Goal: Answer question/provide support

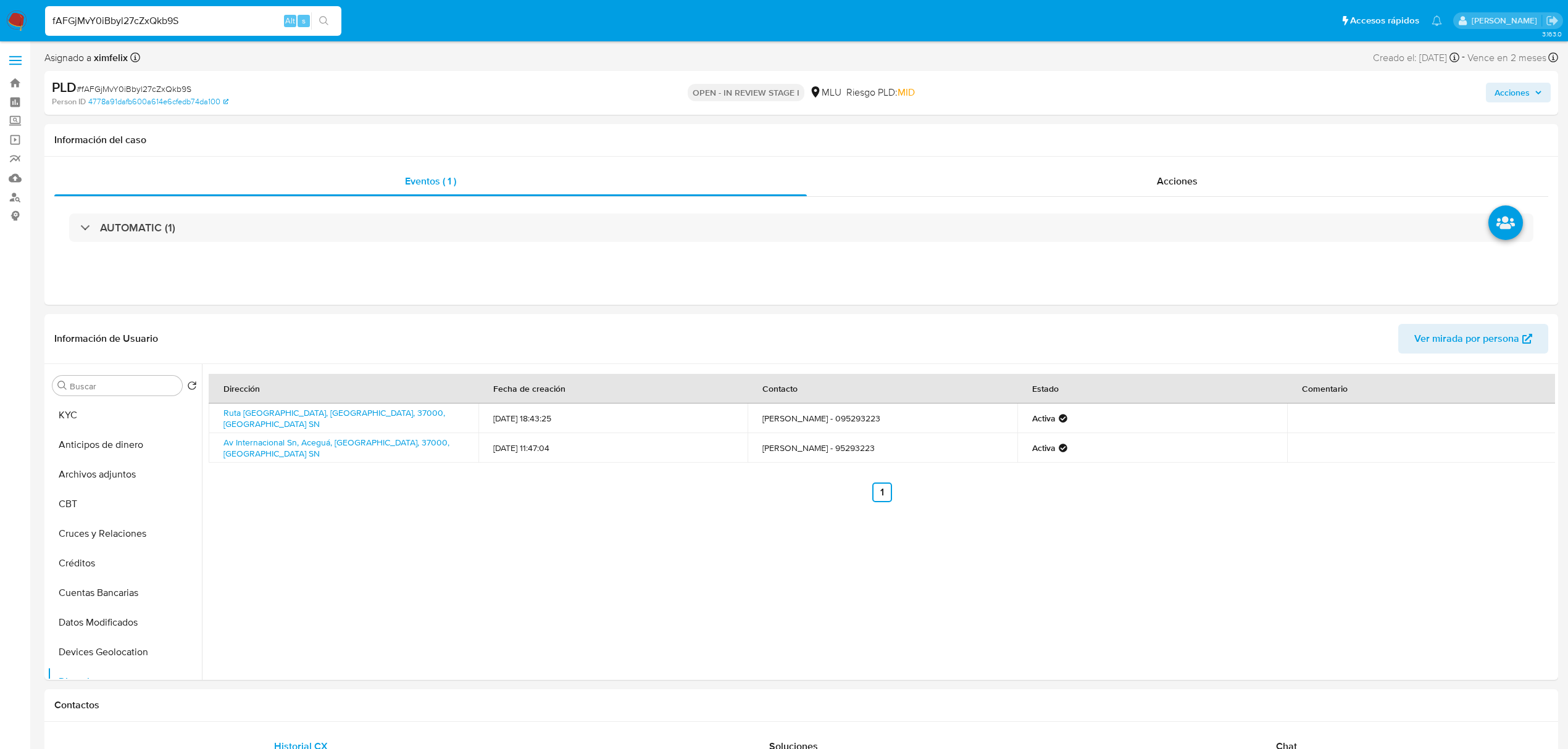
select select "10"
click at [94, 628] on button "General" at bounding box center [120, 622] width 145 height 30
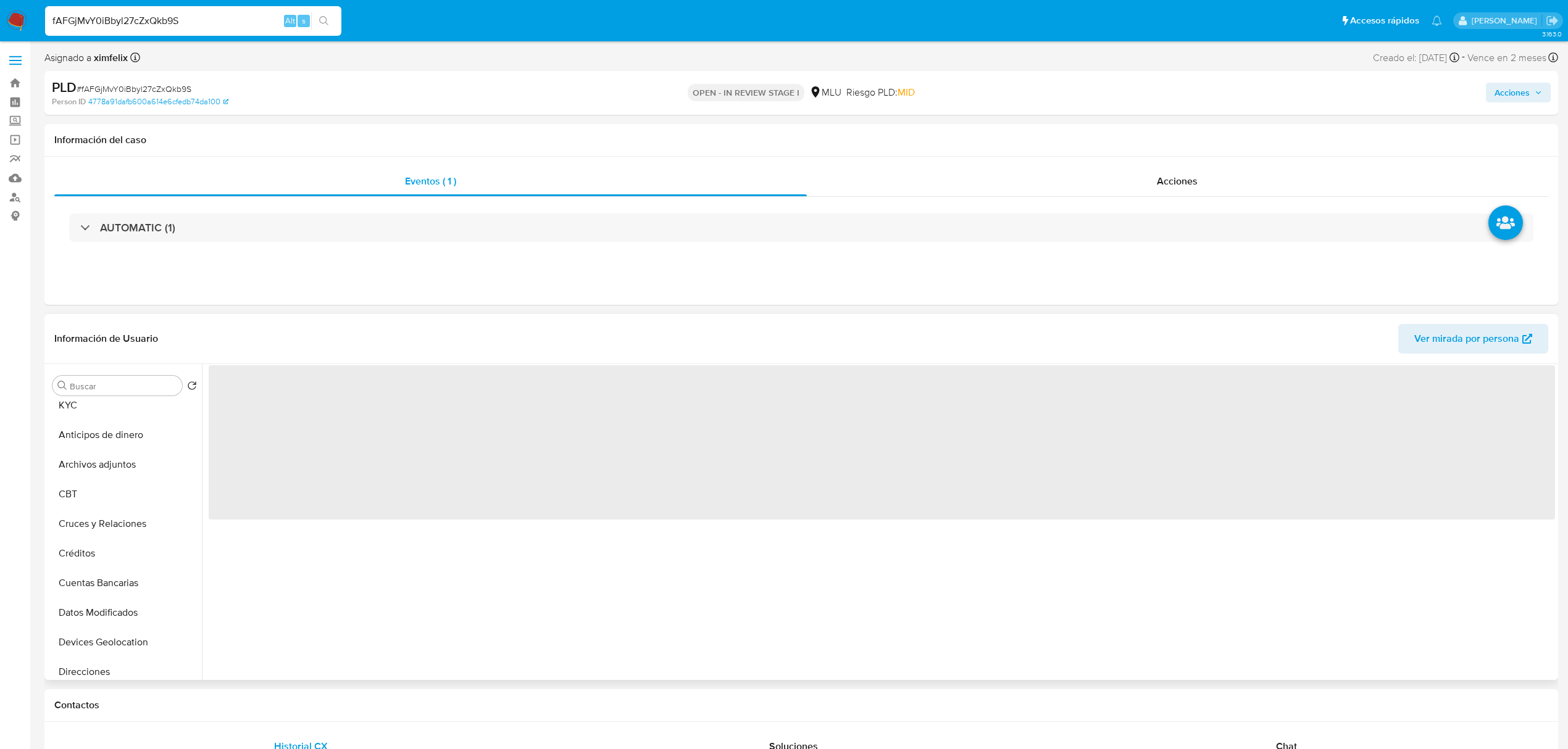
scroll to position [0, 0]
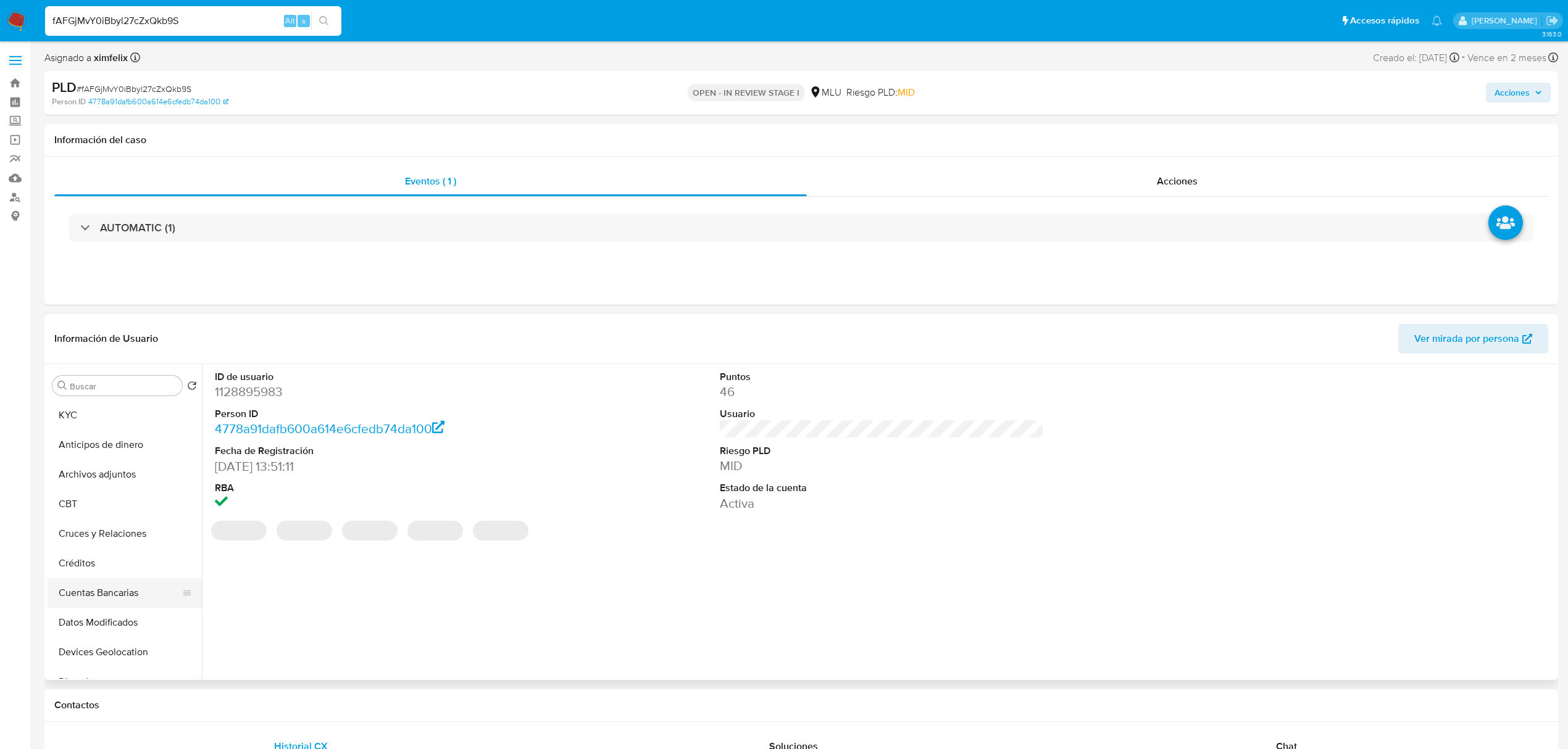
click at [126, 585] on button "Cuentas Bancarias" at bounding box center [120, 593] width 145 height 30
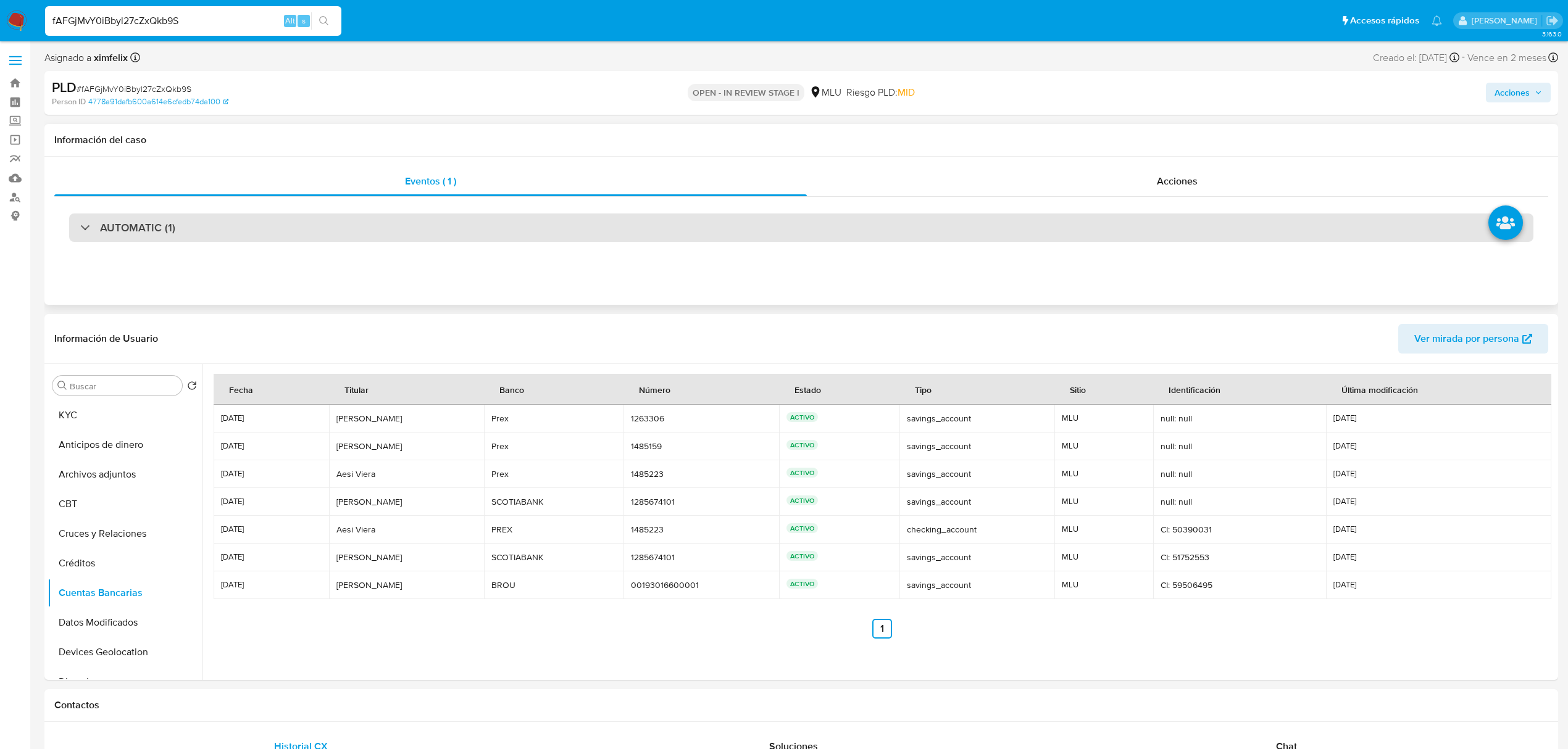
click at [731, 234] on div "AUTOMATIC (1)" at bounding box center [801, 228] width 1465 height 29
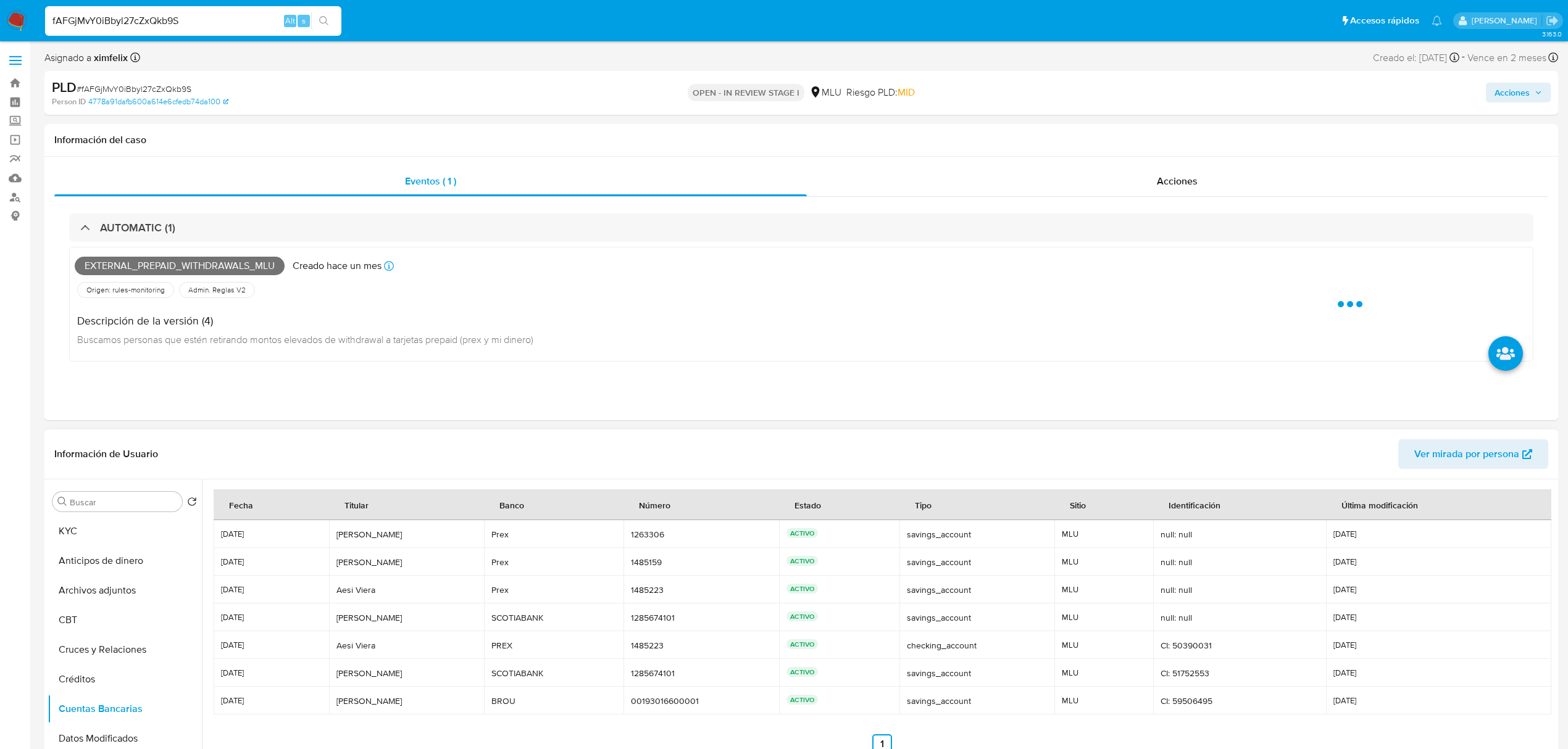
click at [732, 445] on header "Información de Usuario Ver mirada por persona" at bounding box center [801, 454] width 1494 height 30
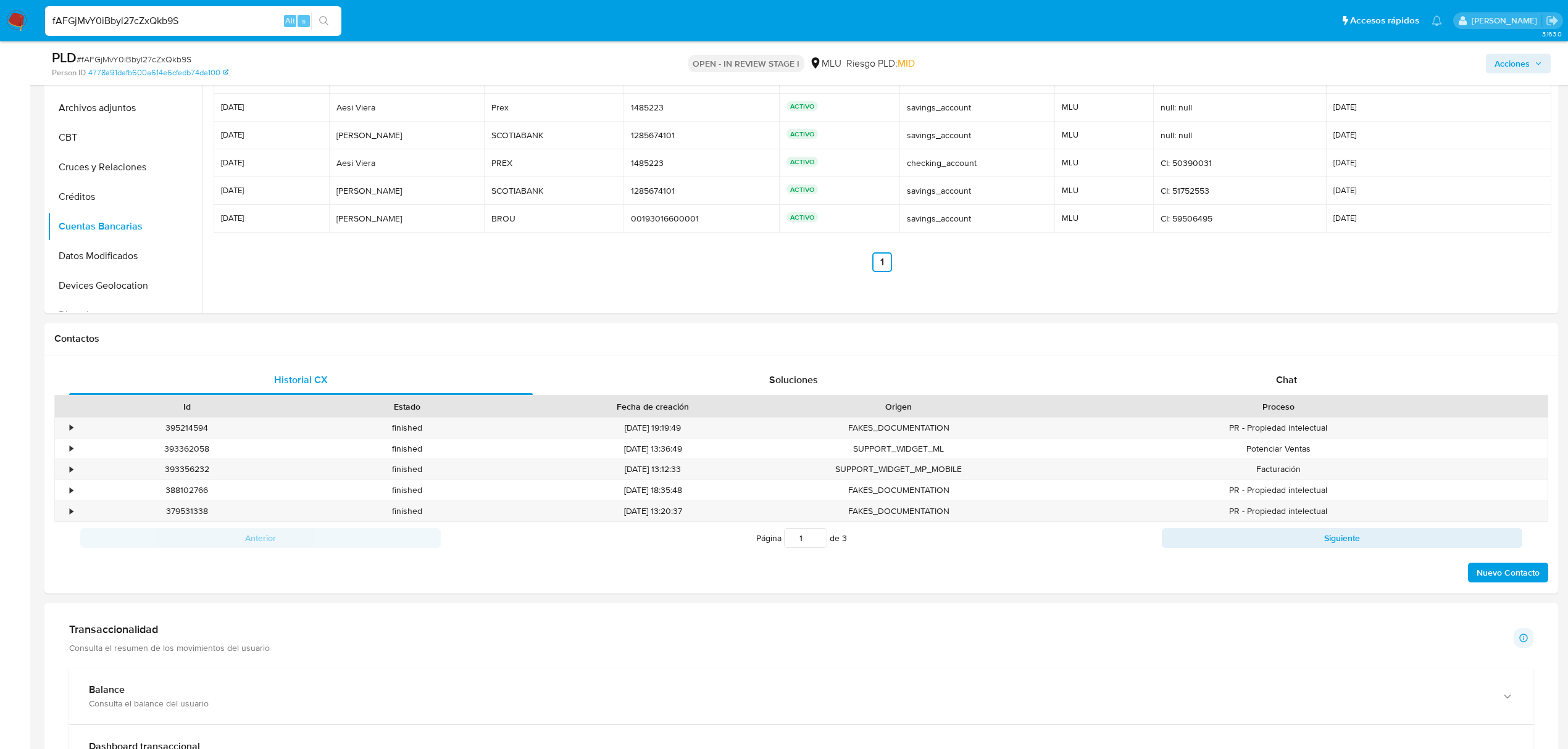
scroll to position [614, 0]
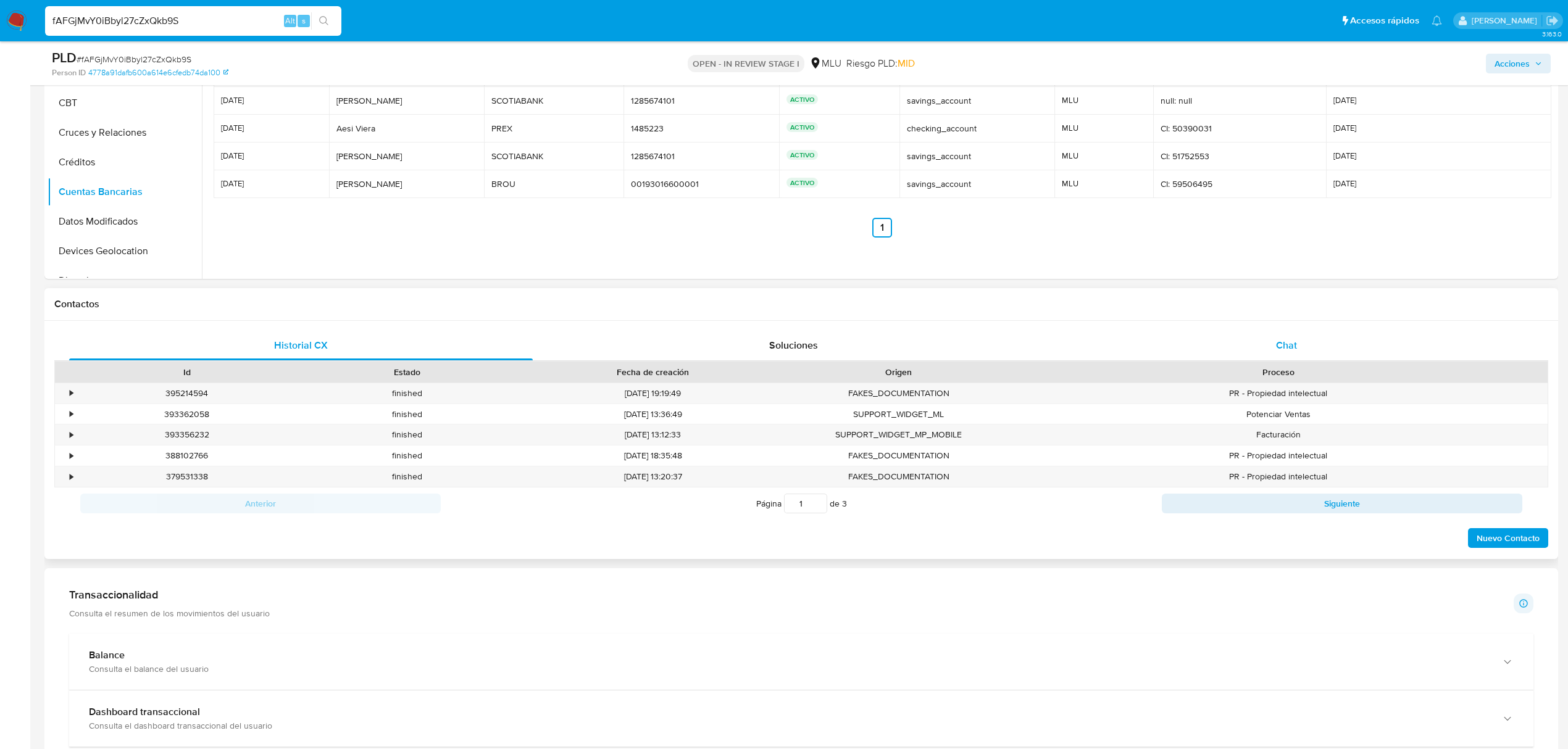
click at [1309, 334] on div "Chat" at bounding box center [1287, 346] width 463 height 30
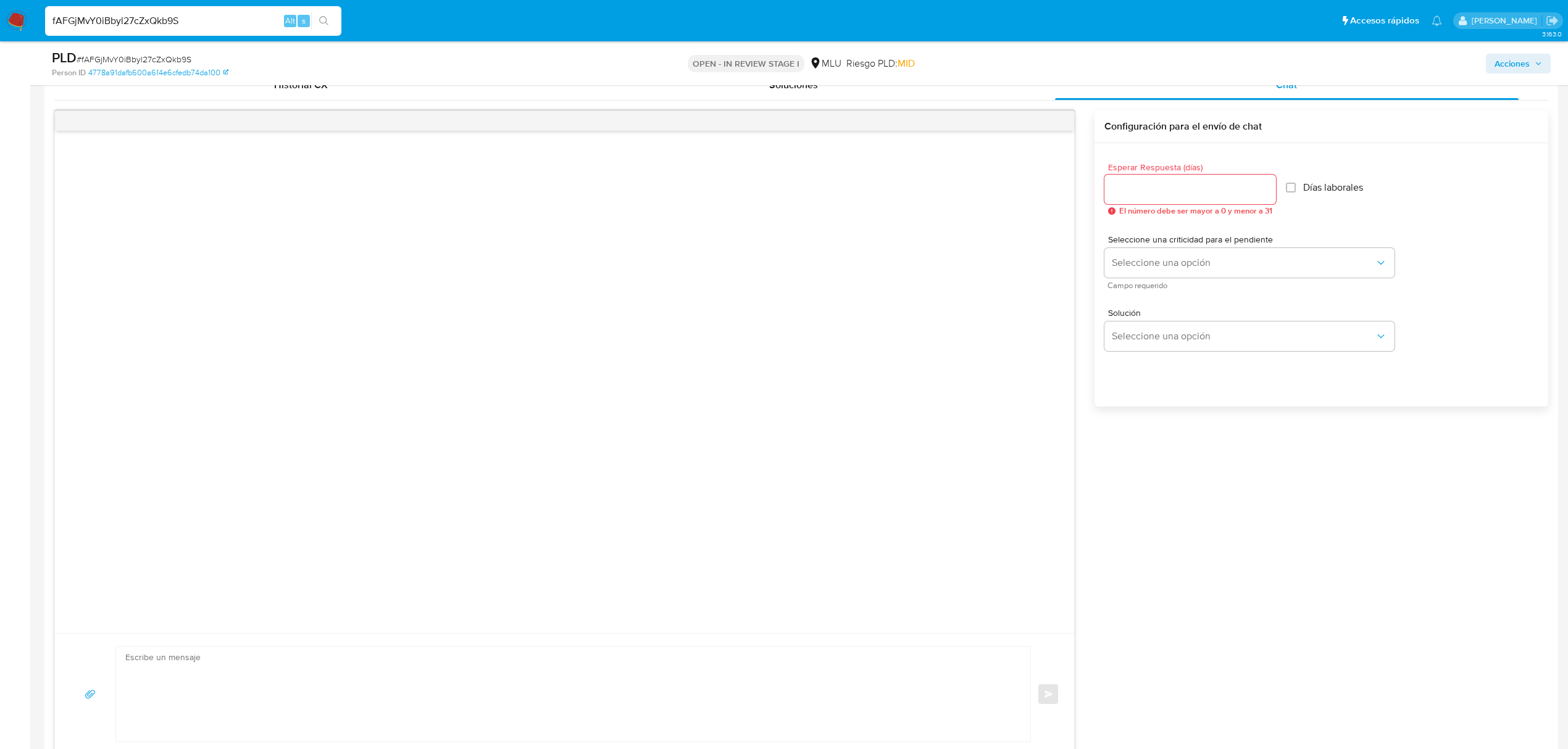
scroll to position [876, 0]
drag, startPoint x: 759, startPoint y: 623, endPoint x: 757, endPoint y: 629, distance: 6.3
click at [757, 629] on div at bounding box center [564, 624] width 1019 height 12
click at [702, 693] on textarea at bounding box center [570, 691] width 890 height 95
paste textarea "Te contactamos ya que necesitamos verificar algunos datos. Por este motivo, sol…"
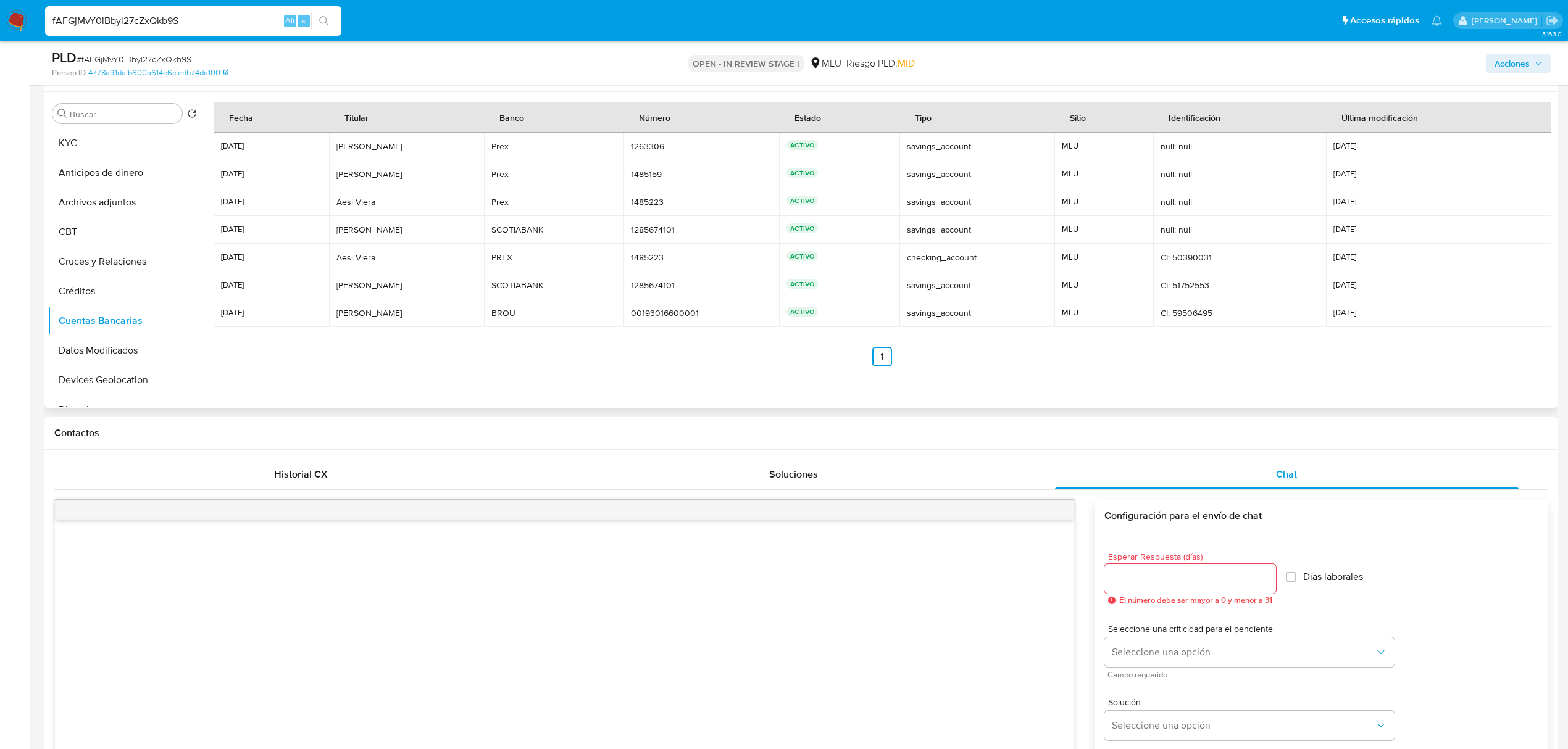
scroll to position [490, 0]
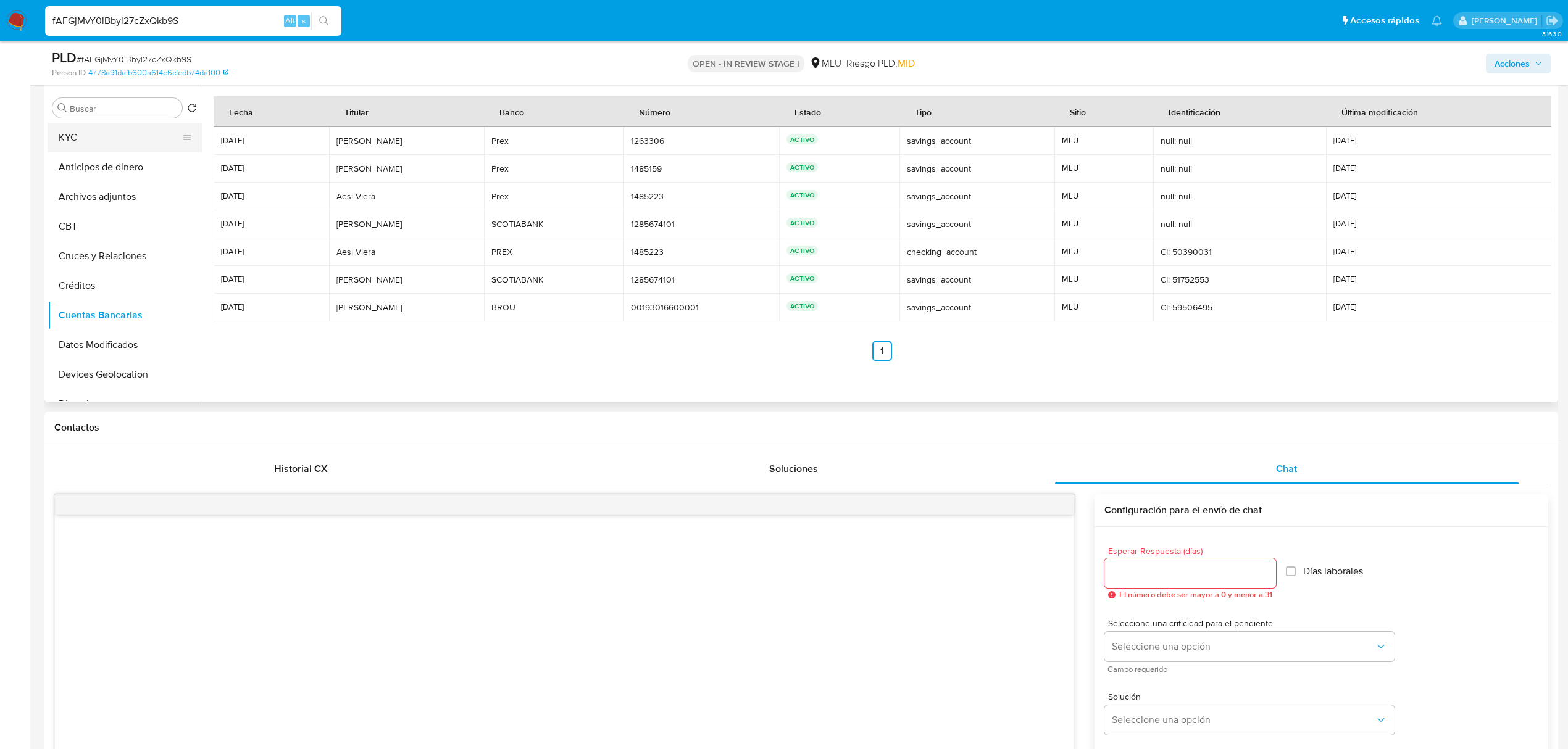
click at [148, 144] on button "KYC" at bounding box center [120, 138] width 145 height 30
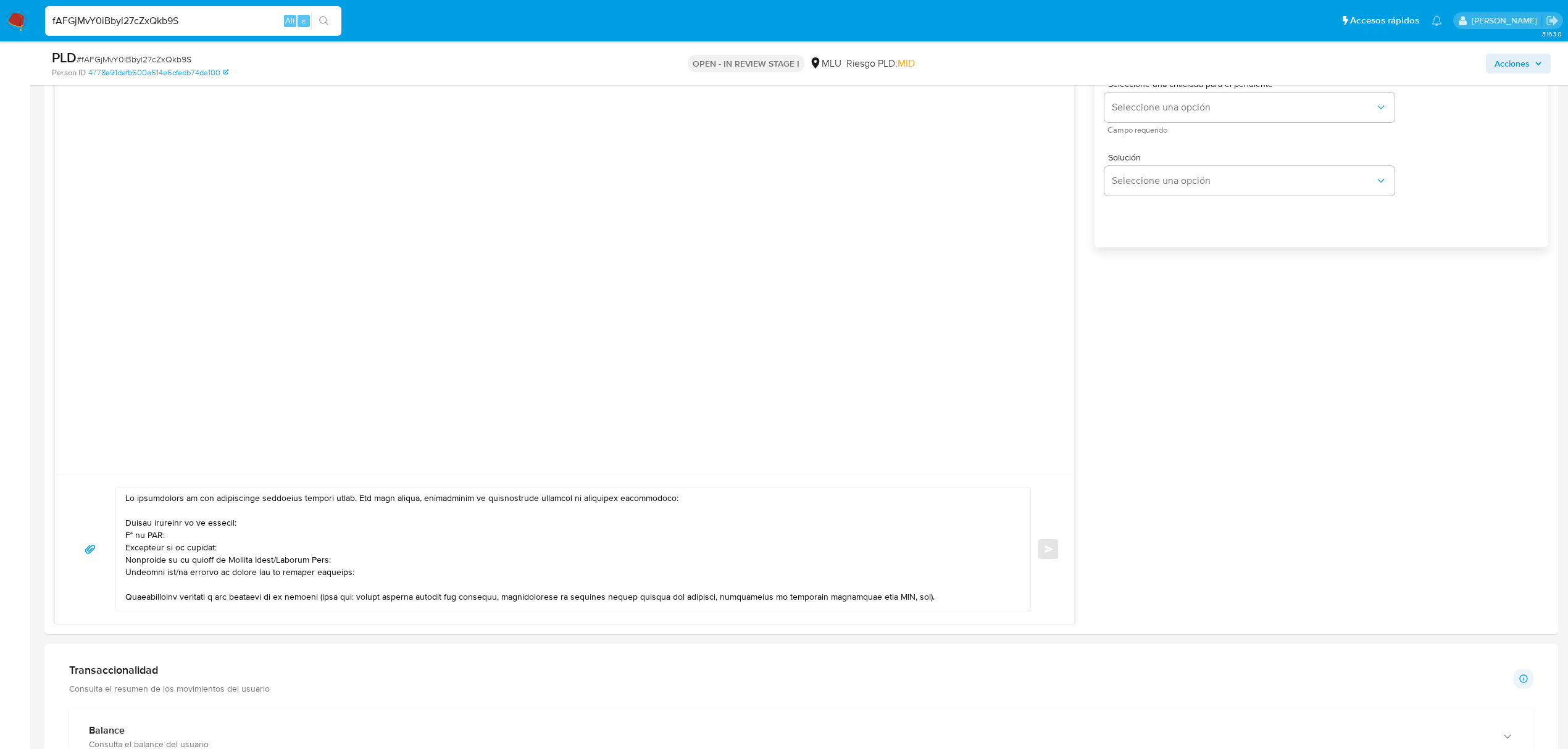
scroll to position [1066, 0]
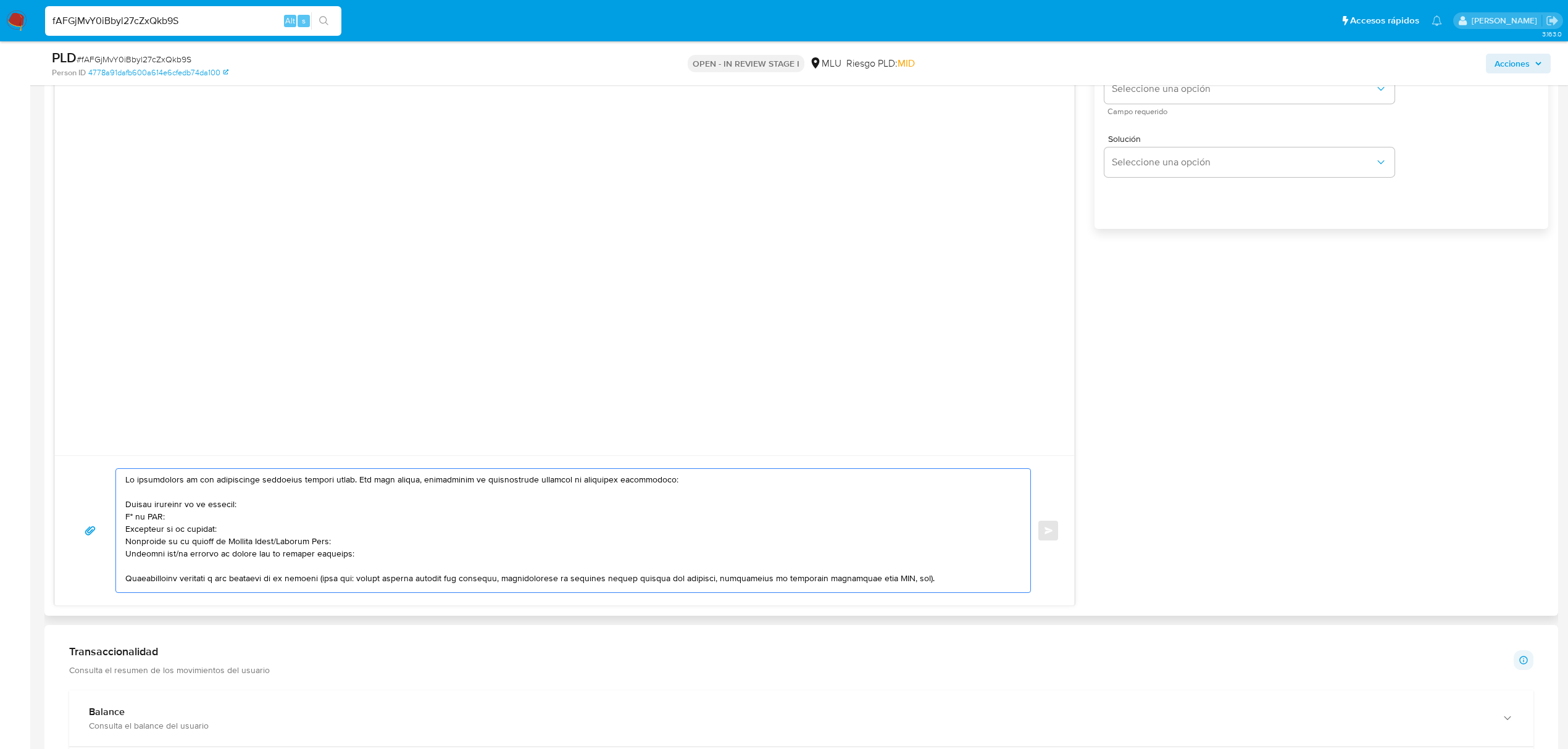
click at [126, 482] on textarea at bounding box center [570, 530] width 890 height 123
click at [204, 589] on textarea at bounding box center [570, 530] width 890 height 123
click at [452, 589] on textarea at bounding box center [570, 530] width 890 height 123
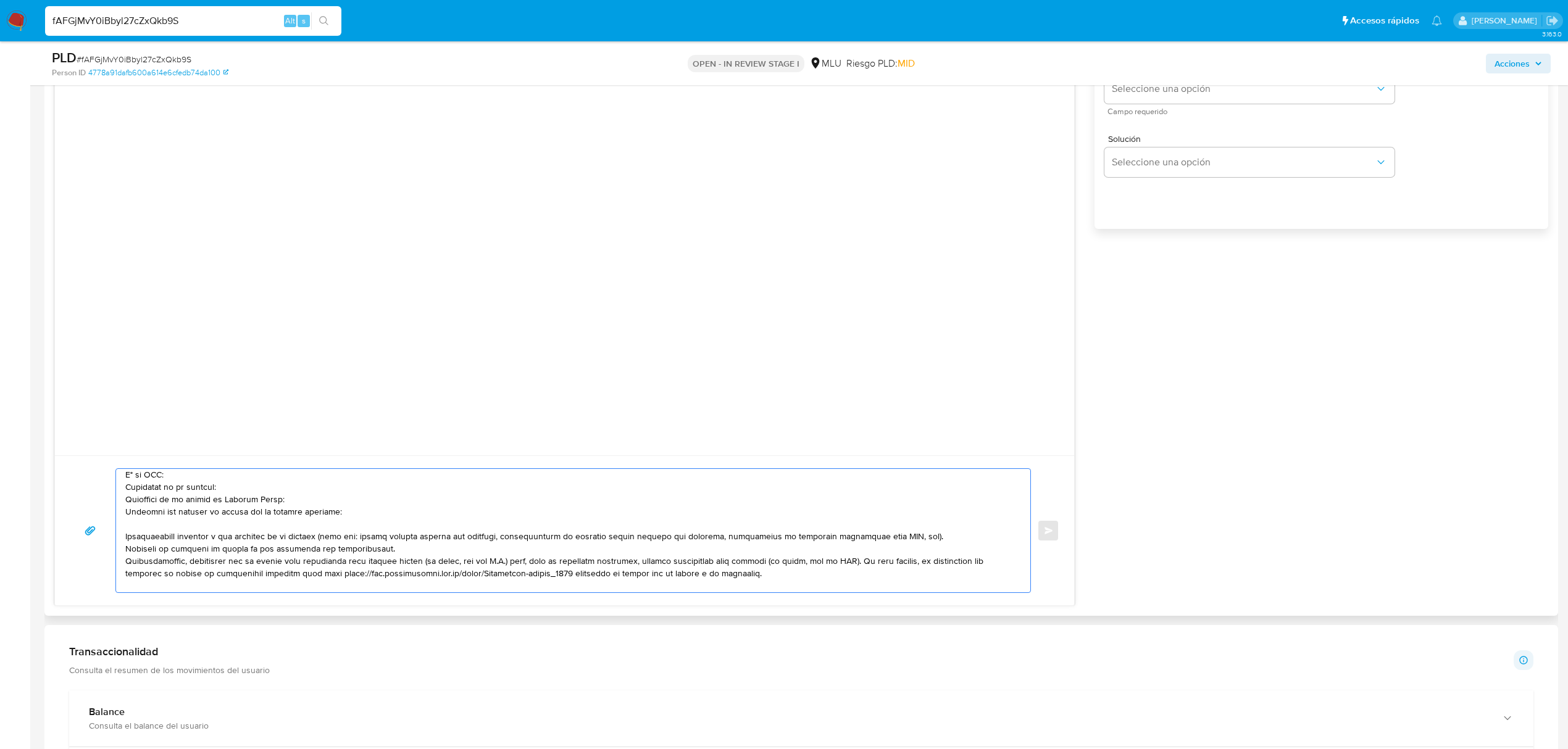
scroll to position [79, 0]
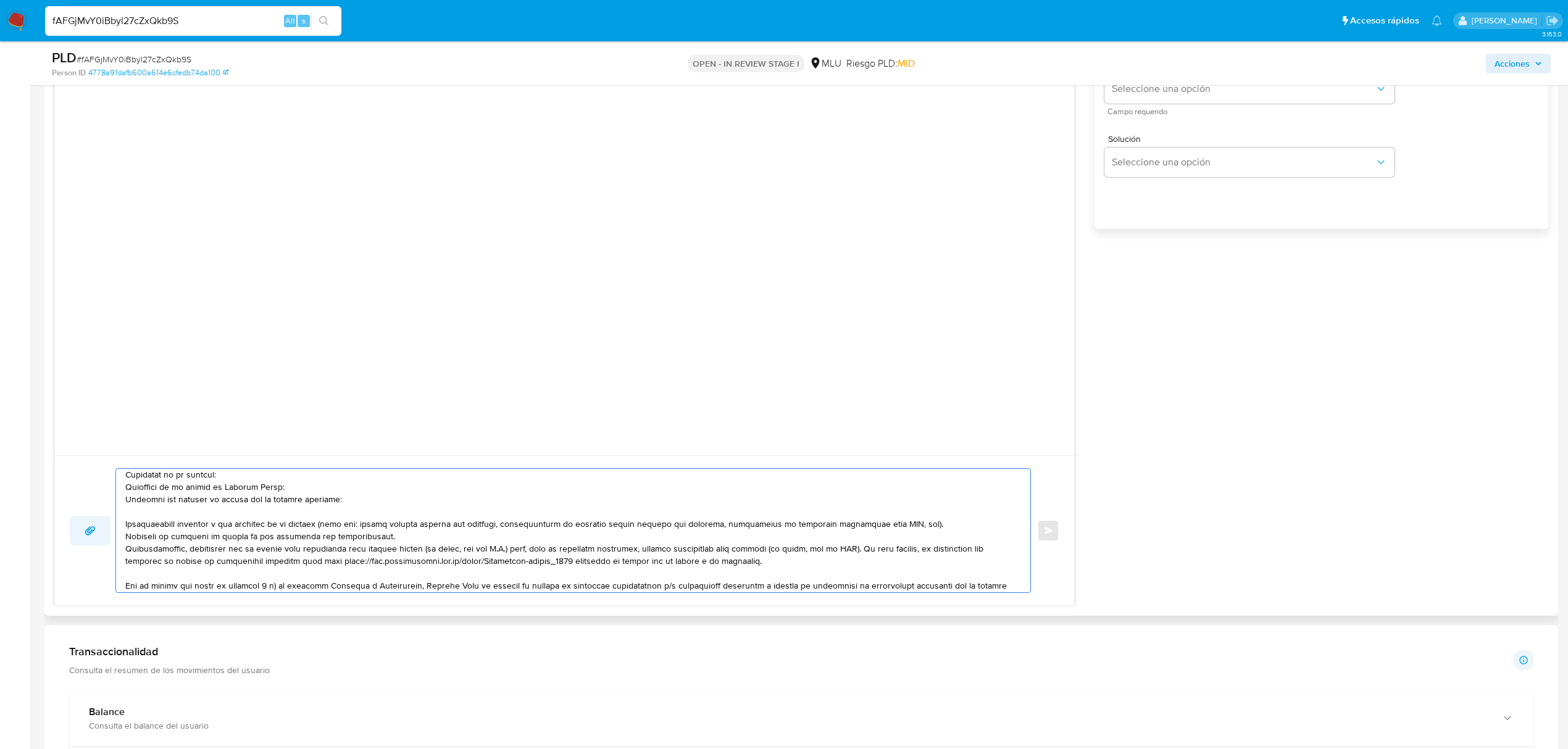
drag, startPoint x: 786, startPoint y: 568, endPoint x: 107, endPoint y: 547, distance: 679.3
click at [107, 547] on div "Enviar" at bounding box center [565, 530] width 990 height 125
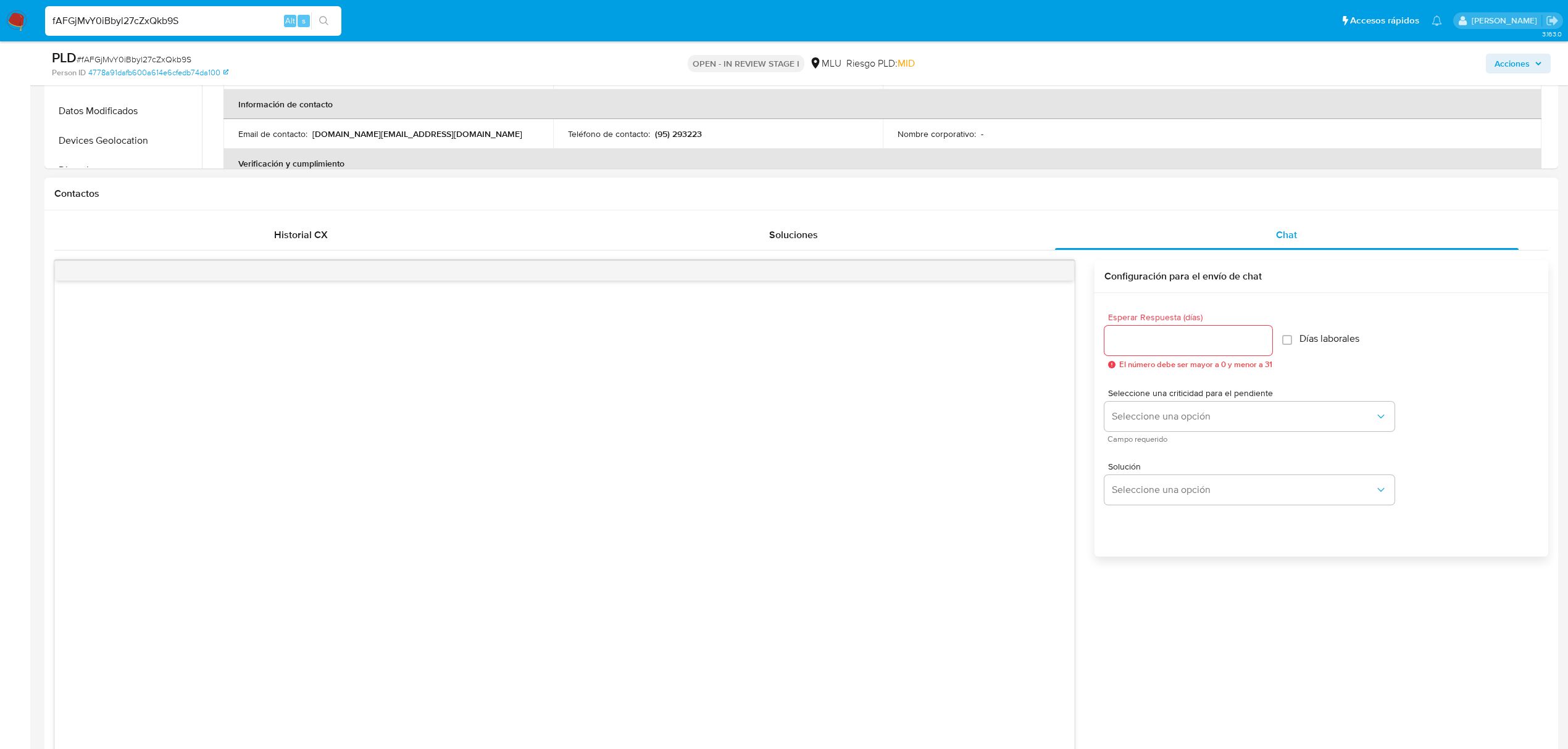
scroll to position [733, 0]
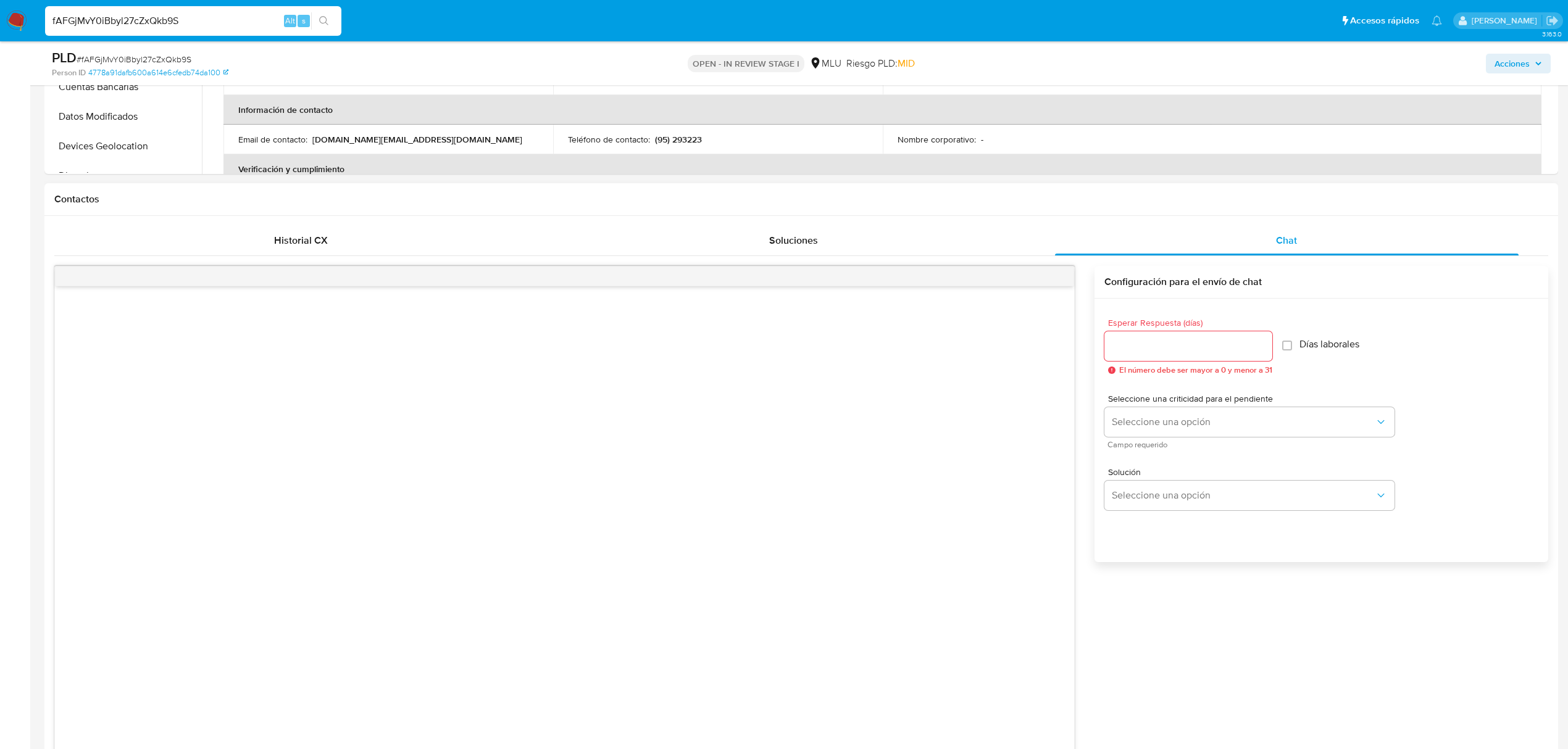
type textarea "Buenos días Cristian, Te contactamos ya que necesitamos verificar algunos datos…"
click at [1161, 343] on input "Esperar Respuesta (días)" at bounding box center [1188, 346] width 168 height 16
type input "3"
click at [1161, 420] on span "Seleccione una opción" at bounding box center [1243, 422] width 263 height 12
click at [1124, 423] on span "Seleccione una opción" at bounding box center [1243, 422] width 263 height 12
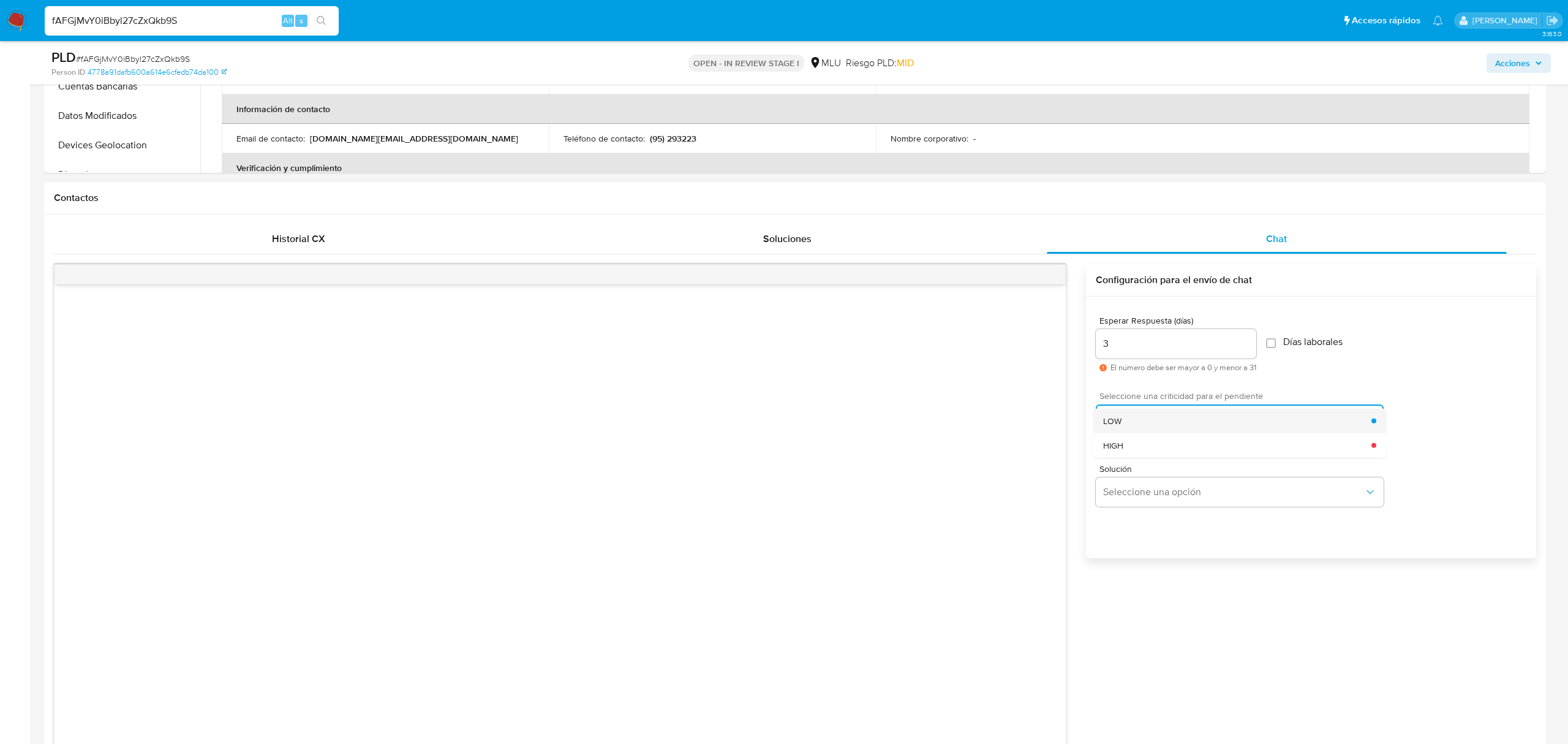
click at [1099, 419] on li "LOW" at bounding box center [1240, 420] width 293 height 25
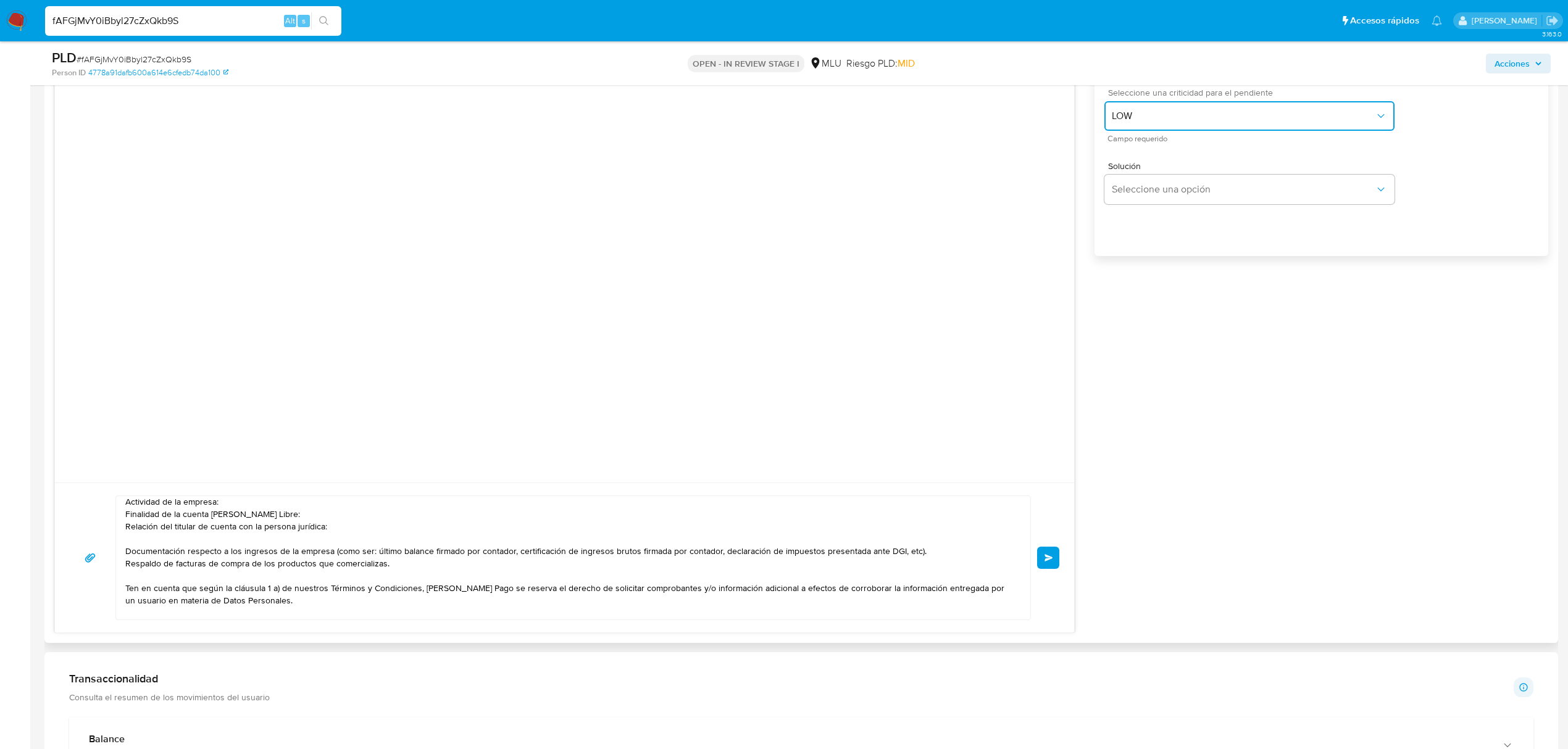
scroll to position [1066, 0]
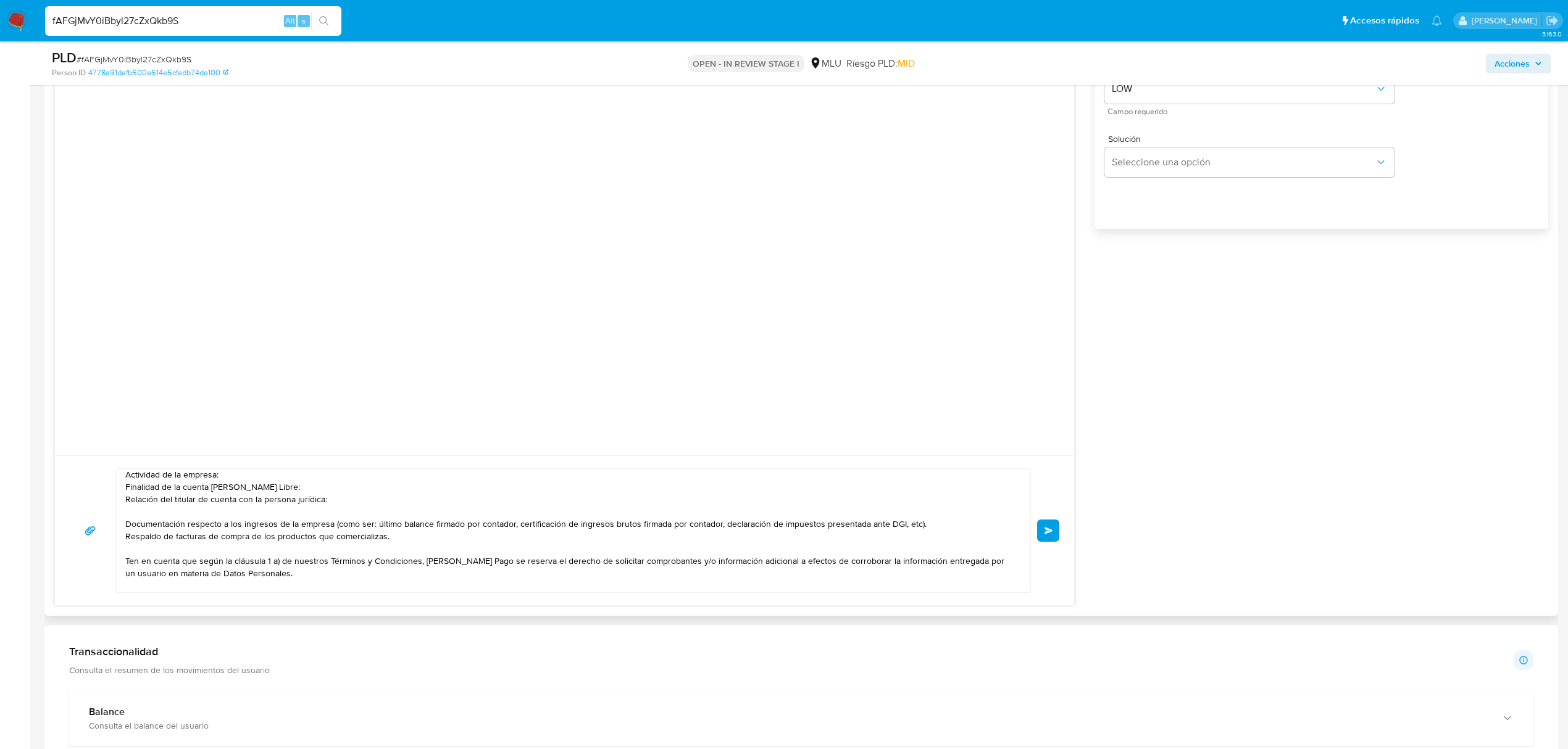
click at [1048, 532] on span "Enviar" at bounding box center [1049, 530] width 9 height 7
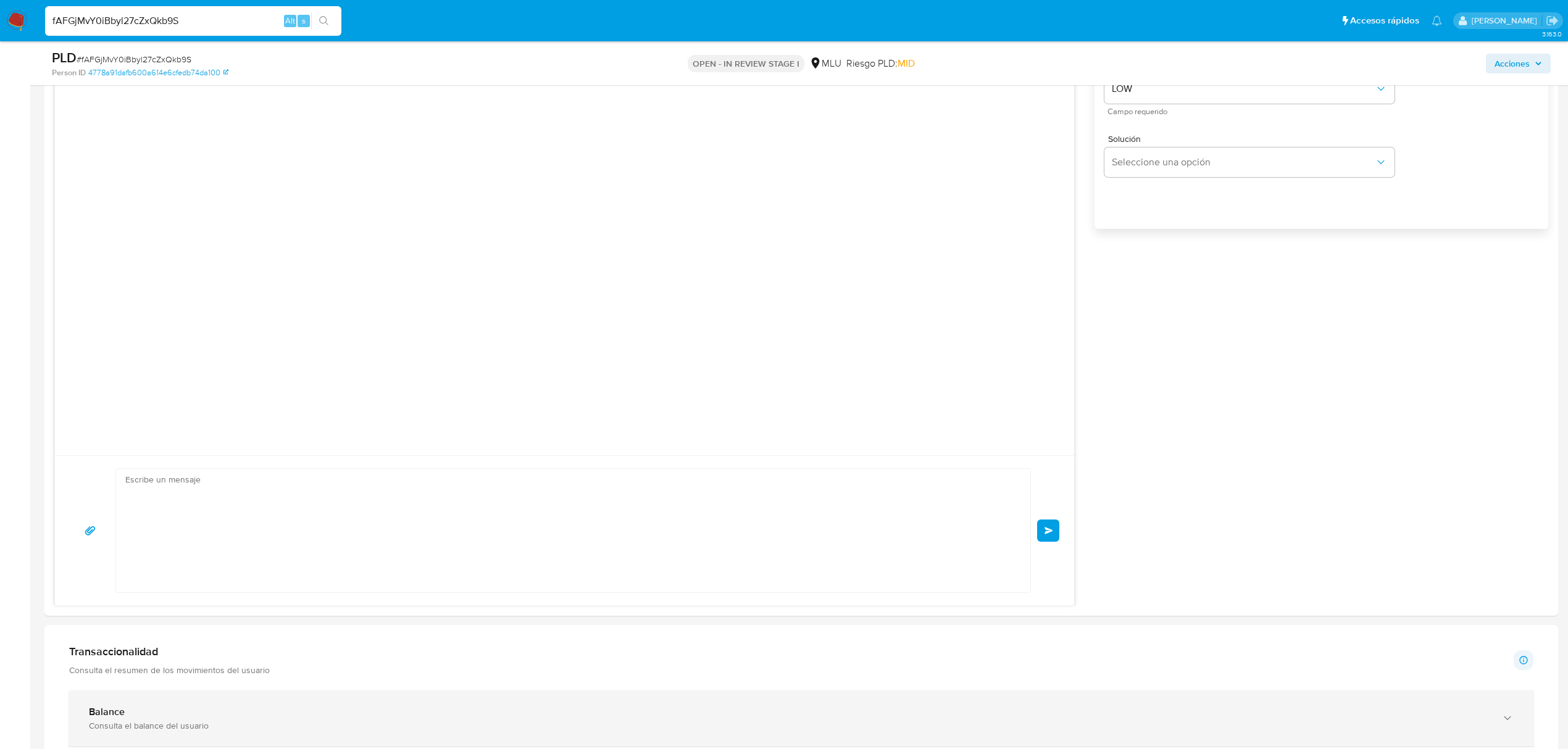
scroll to position [0, 0]
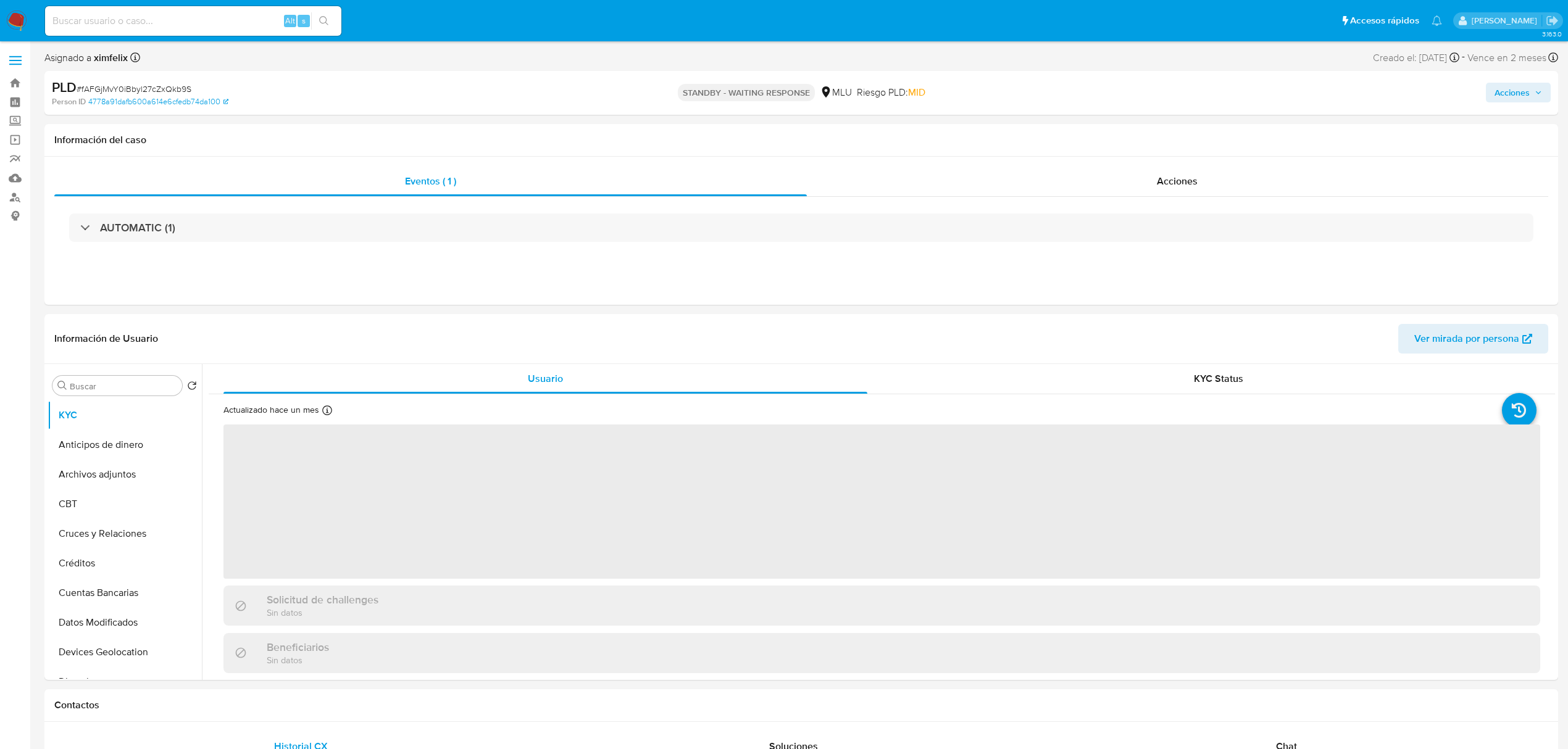
select select "10"
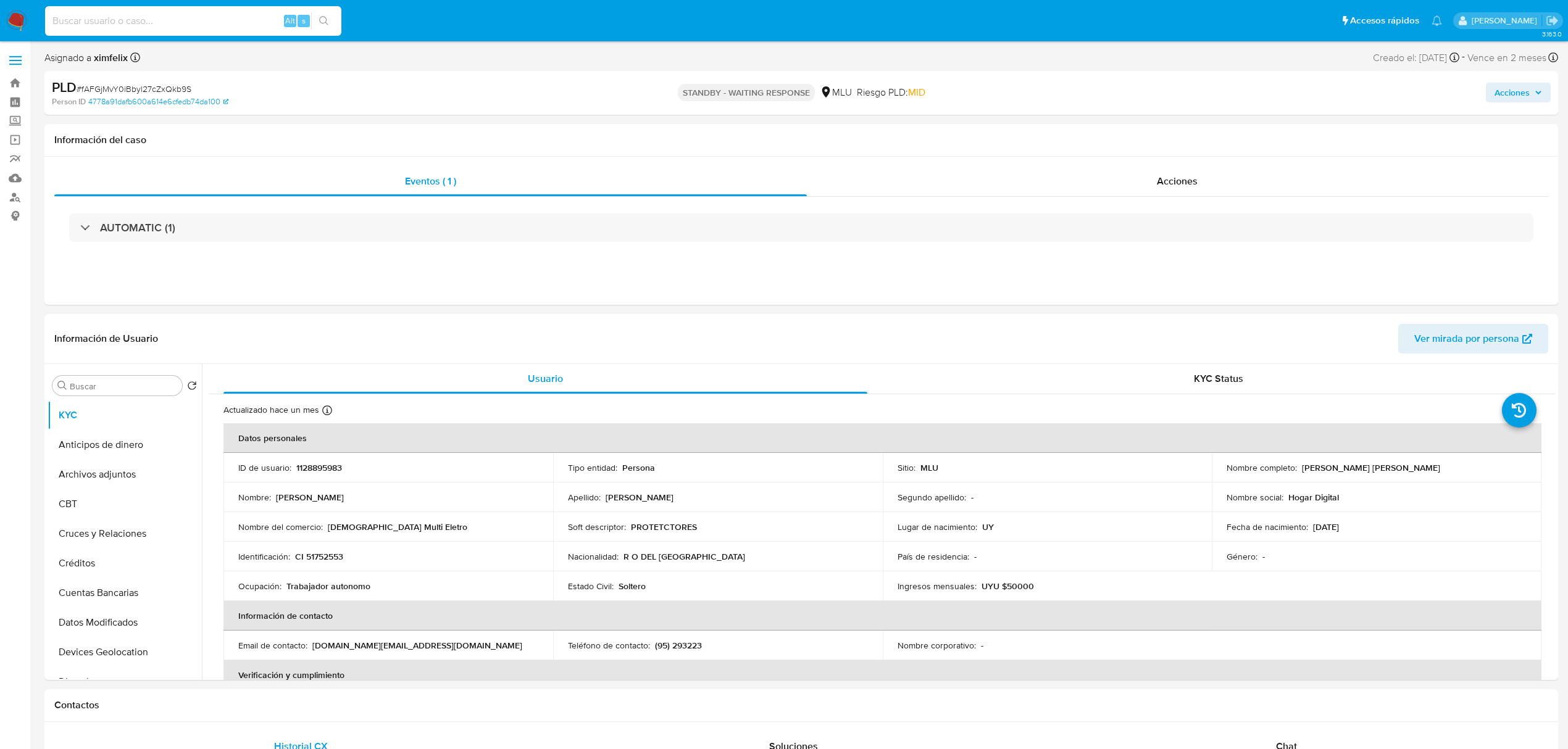
click at [140, 16] on input at bounding box center [193, 21] width 297 height 16
paste input "5cA9V8T59NP4QQ9N2sKzltjx"
type input "5cA9V8T59NP4QQ9N2sKzltjx"
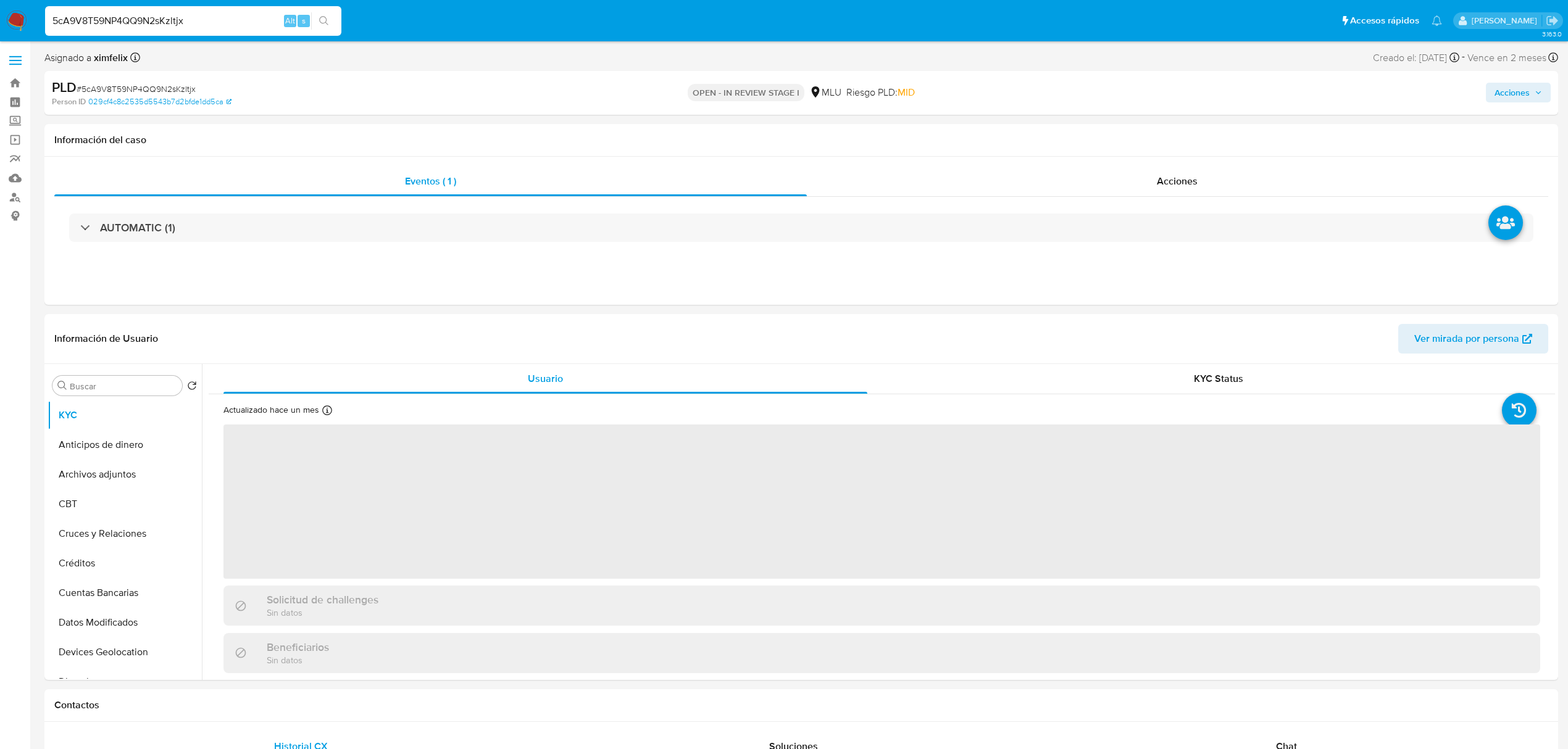
select select "10"
